Goal: Information Seeking & Learning: Learn about a topic

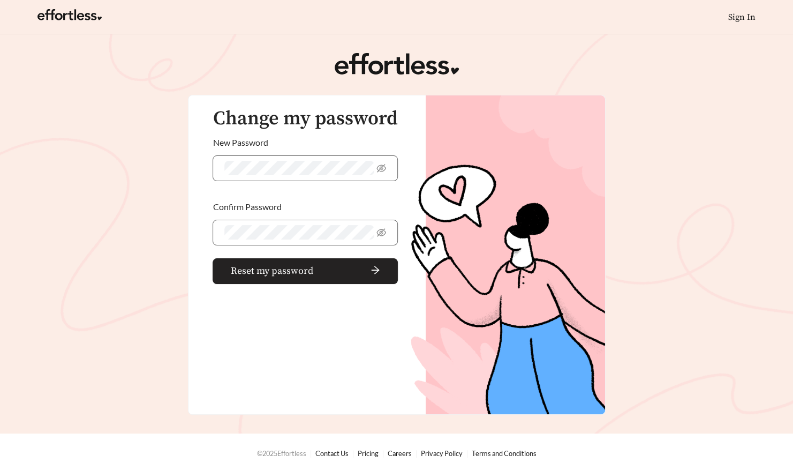
click at [302, 275] on span "Reset my password" at bounding box center [271, 270] width 82 height 14
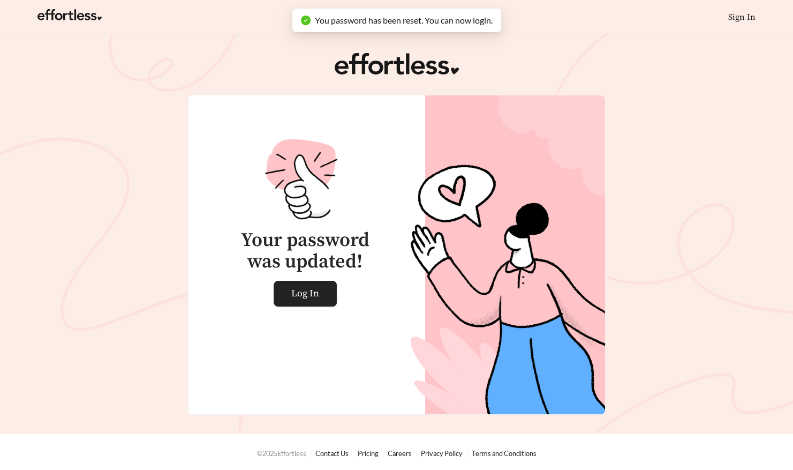
click at [313, 295] on span "Log In" at bounding box center [305, 293] width 28 height 25
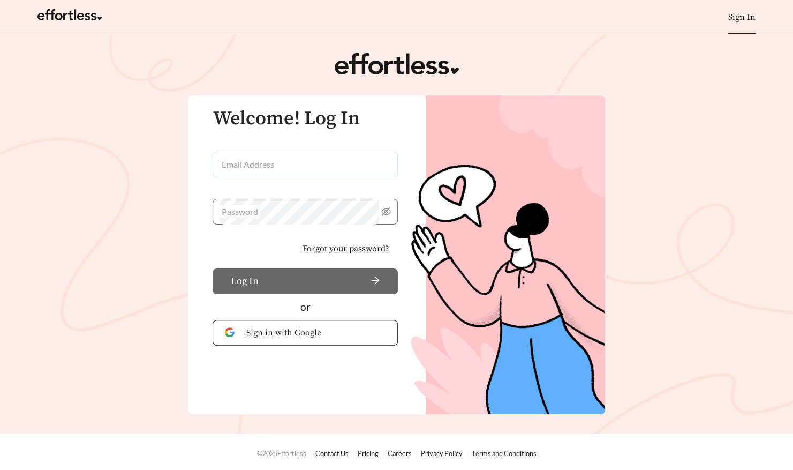
click at [317, 174] on input "Email Address" at bounding box center [305, 165] width 185 height 26
type input "**********"
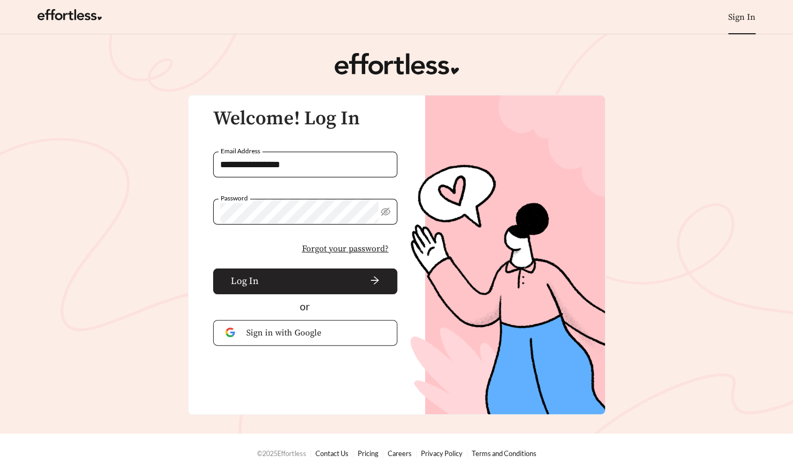
click at [270, 279] on span "arrow-right" at bounding box center [321, 281] width 117 height 12
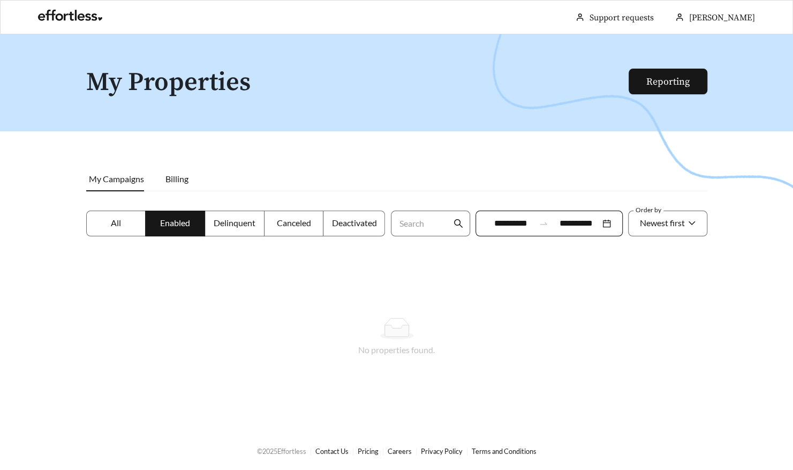
click at [103, 219] on label "All" at bounding box center [116, 223] width 60 height 26
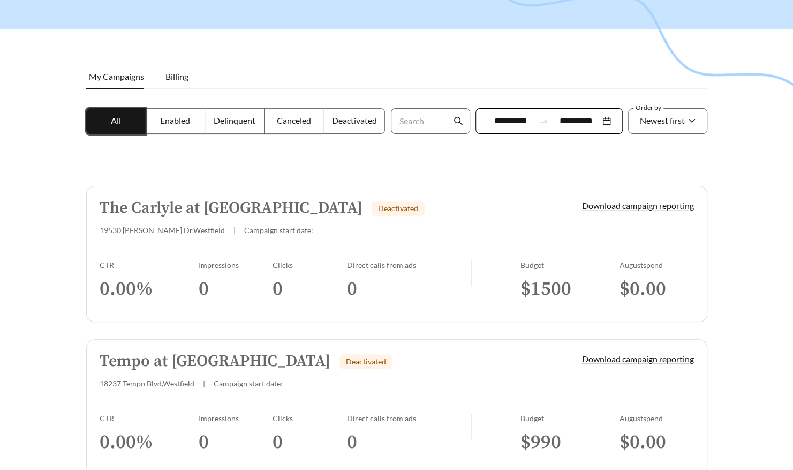
scroll to position [102, 0]
click at [275, 206] on h5 "The Carlyle at [GEOGRAPHIC_DATA]" at bounding box center [231, 209] width 263 height 18
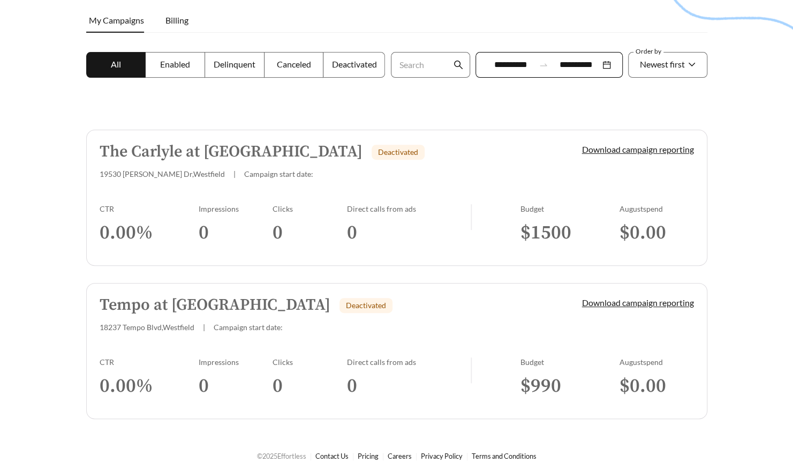
scroll to position [162, 0]
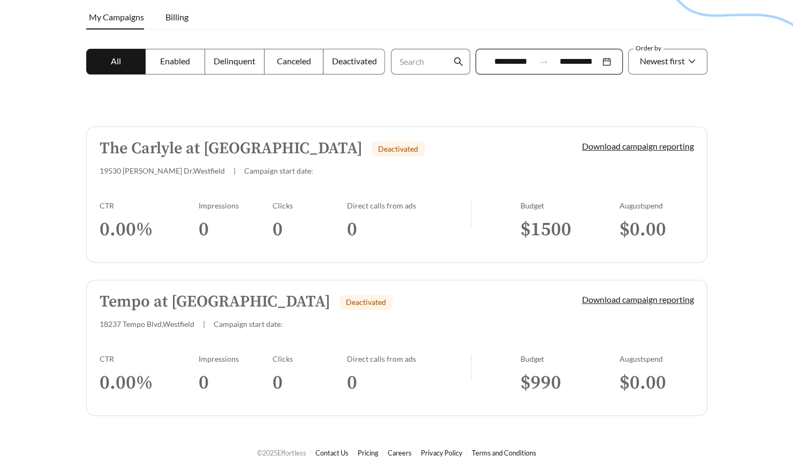
click at [131, 293] on h5 "Tempo at [GEOGRAPHIC_DATA]" at bounding box center [215, 302] width 231 height 18
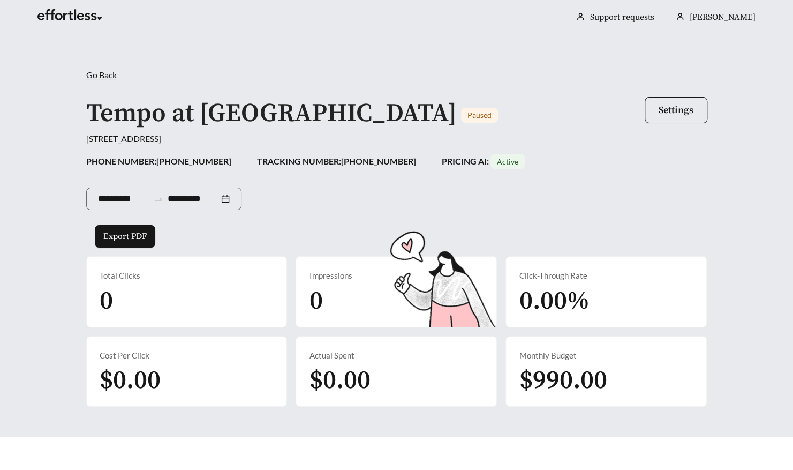
scroll to position [162, 0]
